Goal: Task Accomplishment & Management: Manage account settings

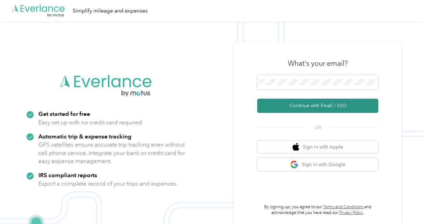
click at [314, 104] on button "Continue with Email / SSO" at bounding box center [317, 106] width 121 height 14
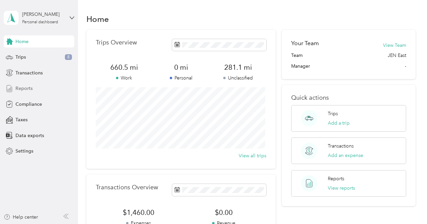
click at [19, 87] on span "Reports" at bounding box center [23, 88] width 17 height 7
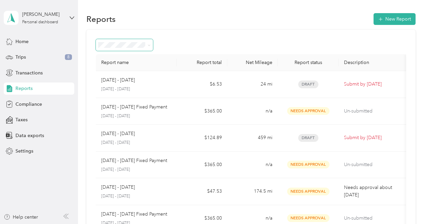
click at [149, 44] on icon at bounding box center [149, 45] width 3 height 3
click at [23, 57] on span "Trips" at bounding box center [20, 57] width 10 height 7
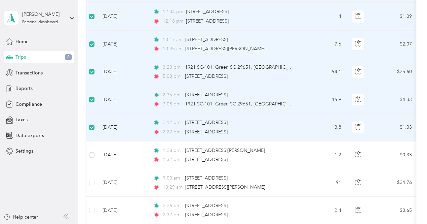
scroll to position [369, 0]
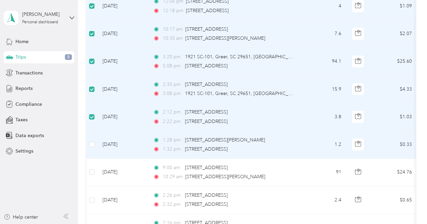
click at [93, 146] on td at bounding box center [91, 145] width 11 height 28
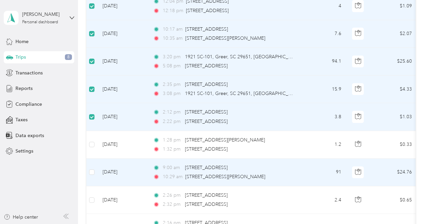
scroll to position [403, 0]
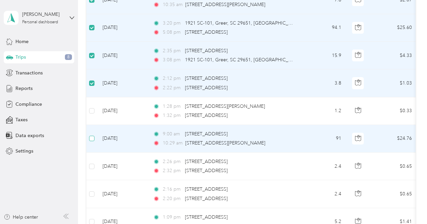
click at [94, 135] on label at bounding box center [91, 138] width 5 height 7
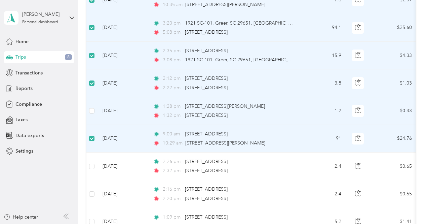
click at [95, 111] on td at bounding box center [91, 111] width 11 height 28
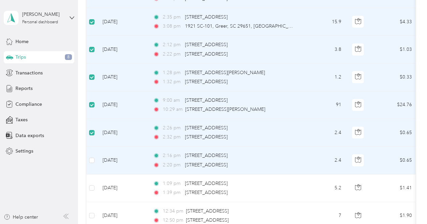
click at [97, 157] on td at bounding box center [91, 160] width 11 height 28
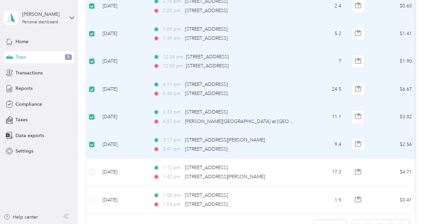
scroll to position [605, 0]
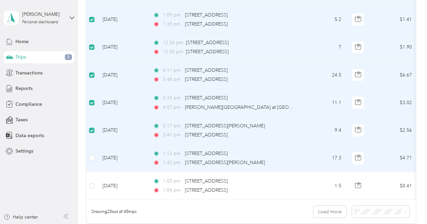
click at [95, 158] on td at bounding box center [91, 158] width 11 height 28
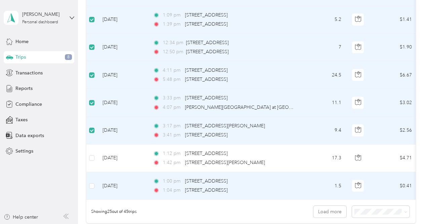
click at [95, 183] on td at bounding box center [91, 186] width 11 height 28
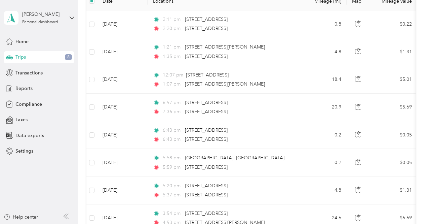
scroll to position [100, 0]
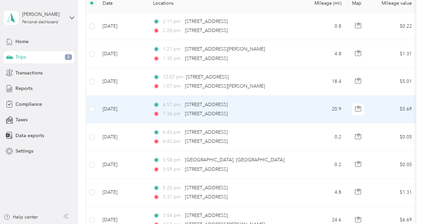
click at [95, 108] on td at bounding box center [91, 110] width 11 height 28
click at [93, 112] on label at bounding box center [91, 108] width 5 height 7
drag, startPoint x: 111, startPoint y: 110, endPoint x: 98, endPoint y: 115, distance: 13.9
click at [98, 115] on td "[DATE]" at bounding box center [122, 110] width 50 height 28
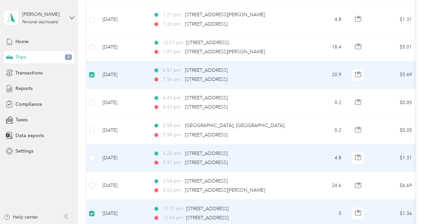
scroll to position [168, 0]
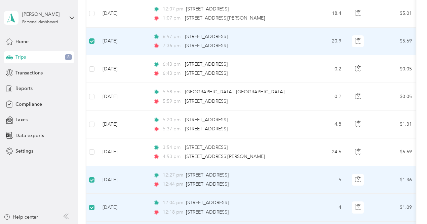
click at [95, 179] on td at bounding box center [91, 180] width 11 height 28
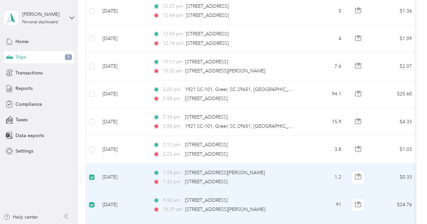
scroll to position [370, 0]
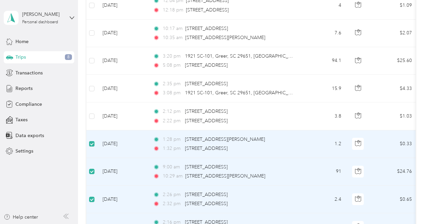
click at [94, 140] on td at bounding box center [91, 144] width 11 height 28
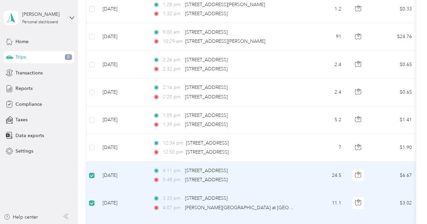
scroll to position [538, 0]
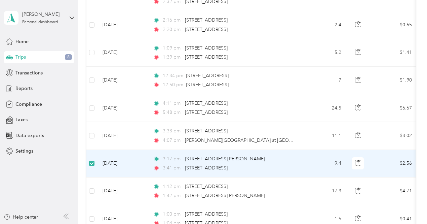
click at [92, 163] on label at bounding box center [91, 162] width 5 height 7
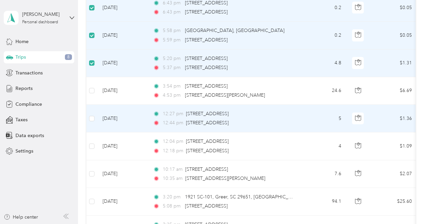
scroll to position [236, 0]
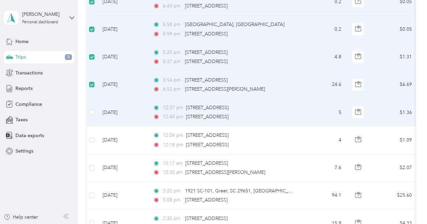
click at [96, 111] on td at bounding box center [91, 113] width 11 height 28
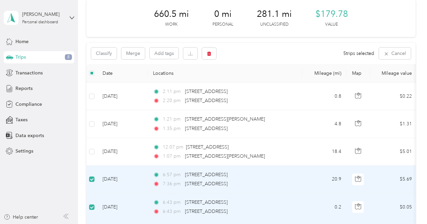
scroll to position [0, 0]
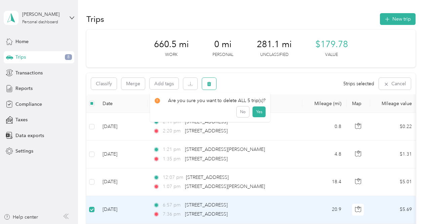
click at [212, 85] on button "button" at bounding box center [209, 84] width 14 height 12
click at [256, 111] on button "Yes" at bounding box center [259, 111] width 13 height 11
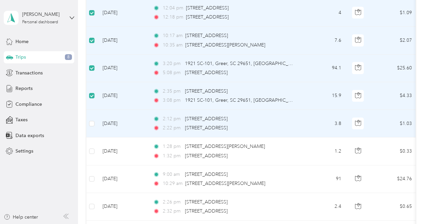
scroll to position [235, 0]
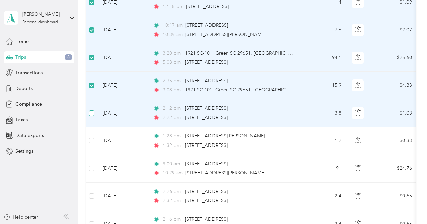
click at [94, 115] on label at bounding box center [91, 112] width 5 height 7
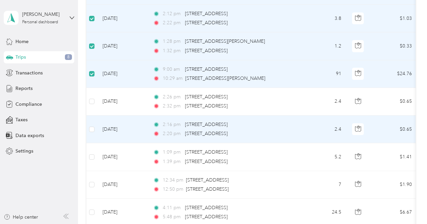
scroll to position [336, 0]
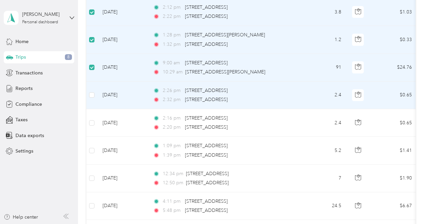
click at [92, 97] on td at bounding box center [91, 95] width 11 height 28
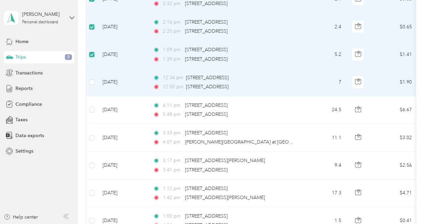
scroll to position [437, 0]
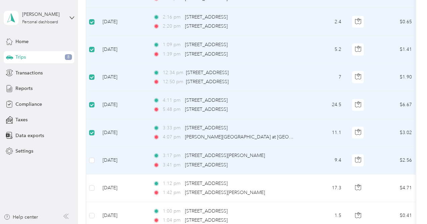
click at [95, 150] on td at bounding box center [91, 160] width 11 height 28
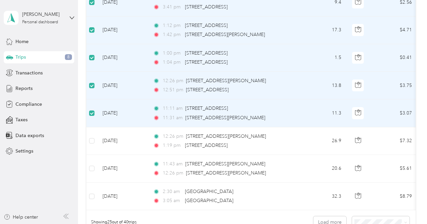
scroll to position [639, 0]
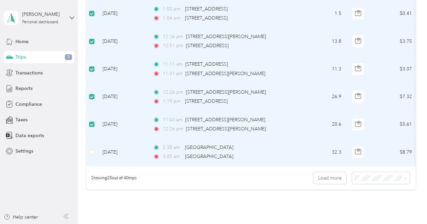
click at [95, 148] on td at bounding box center [91, 152] width 11 height 28
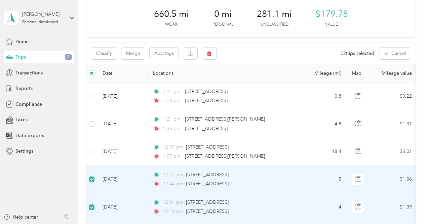
scroll to position [0, 0]
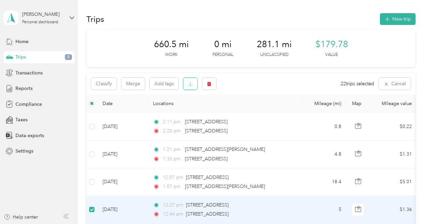
click at [191, 85] on icon "button" at bounding box center [190, 83] width 5 height 5
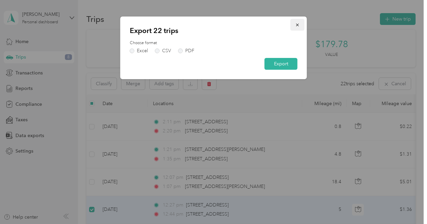
click at [297, 25] on icon "button" at bounding box center [297, 25] width 5 height 5
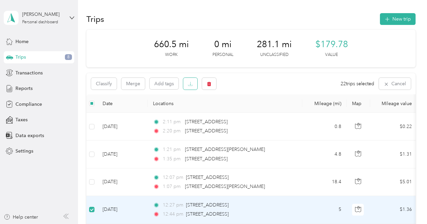
click at [190, 84] on icon "button" at bounding box center [190, 83] width 5 height 5
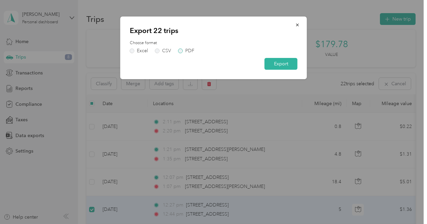
click at [180, 51] on label "PDF" at bounding box center [186, 50] width 16 height 5
click at [286, 62] on button "Export" at bounding box center [281, 64] width 33 height 12
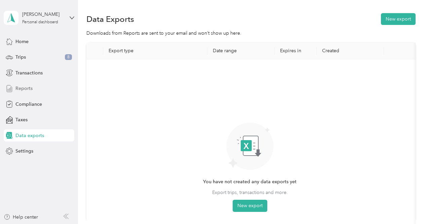
click at [29, 87] on span "Reports" at bounding box center [23, 88] width 17 height 7
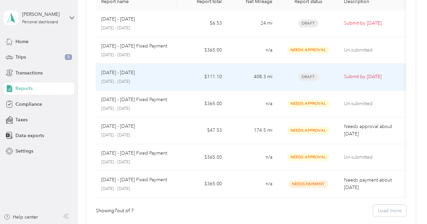
scroll to position [67, 0]
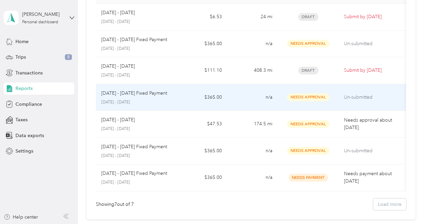
click at [182, 102] on td "$365.00" at bounding box center [202, 97] width 50 height 27
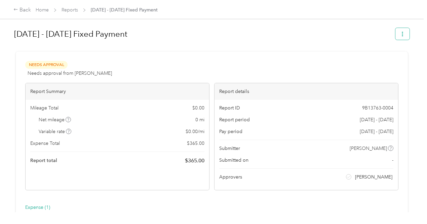
click at [402, 34] on icon "button" at bounding box center [402, 34] width 5 height 5
click at [381, 61] on span "Download" at bounding box center [382, 58] width 22 height 7
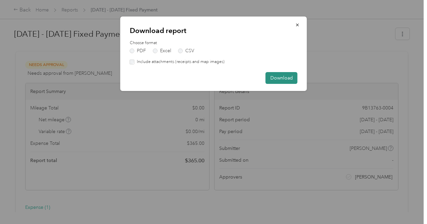
click at [281, 76] on button "Download" at bounding box center [282, 78] width 32 height 12
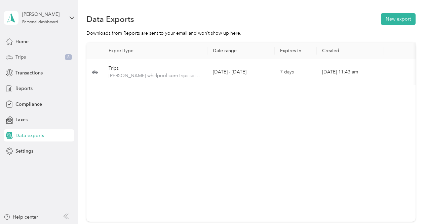
click at [28, 58] on div "Trips 8" at bounding box center [39, 57] width 71 height 12
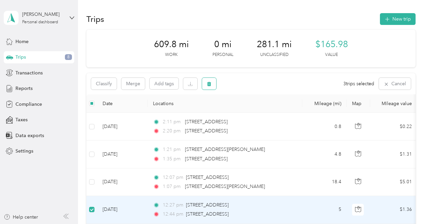
click at [211, 86] on icon "button" at bounding box center [209, 83] width 5 height 5
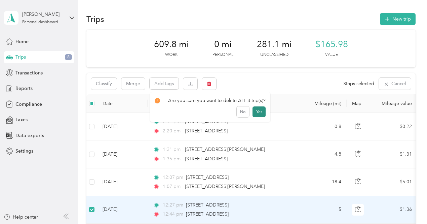
click at [255, 114] on button "Yes" at bounding box center [259, 111] width 13 height 11
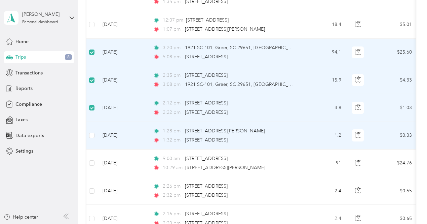
scroll to position [168, 0]
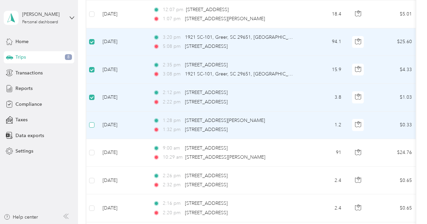
click at [93, 127] on label at bounding box center [91, 124] width 5 height 7
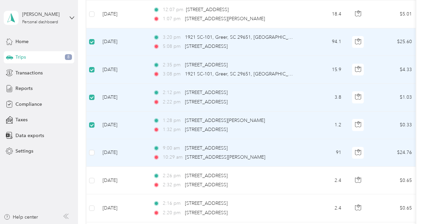
click at [92, 145] on td at bounding box center [91, 153] width 11 height 28
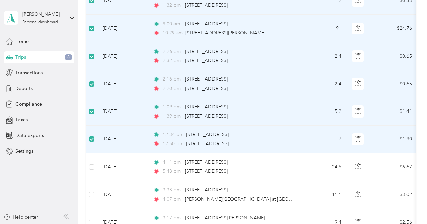
scroll to position [302, 0]
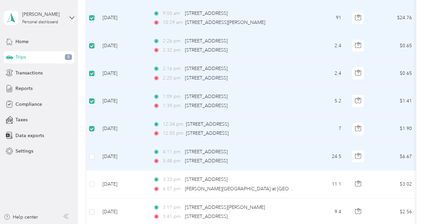
click at [95, 156] on td at bounding box center [91, 157] width 11 height 28
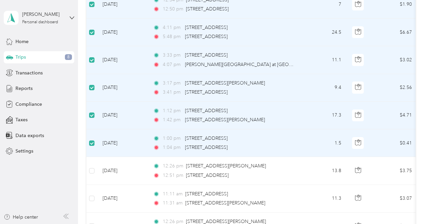
scroll to position [470, 0]
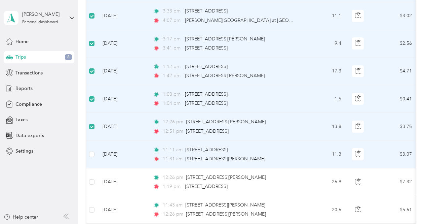
click at [95, 149] on td at bounding box center [91, 155] width 11 height 28
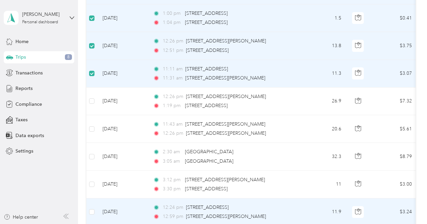
scroll to position [538, 0]
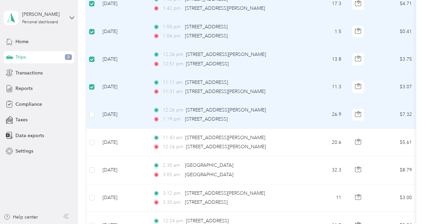
click at [95, 112] on td at bounding box center [91, 115] width 11 height 28
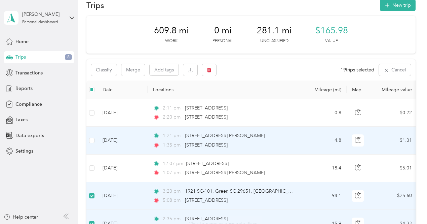
scroll to position [0, 0]
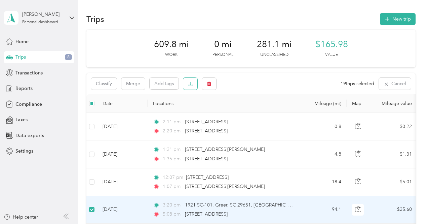
click at [191, 85] on icon "button" at bounding box center [190, 84] width 4 height 1
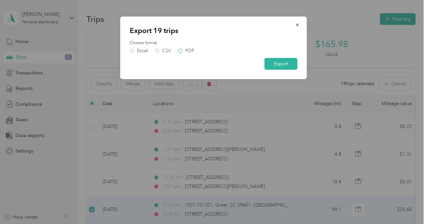
click at [180, 48] on label "PDF" at bounding box center [186, 50] width 16 height 5
click at [284, 65] on button "Export" at bounding box center [281, 64] width 33 height 12
